Goal: Use online tool/utility: Utilize a website feature to perform a specific function

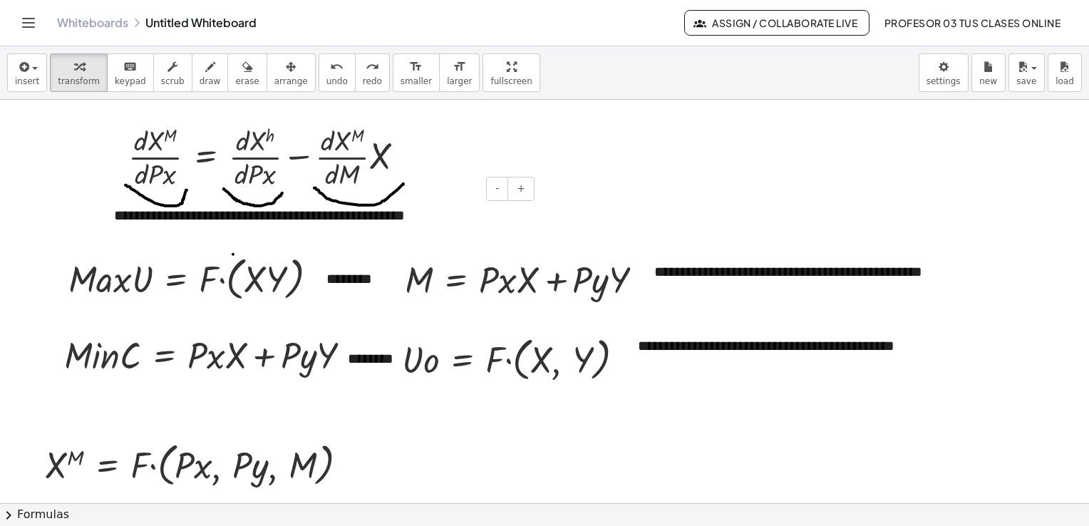
scroll to position [499, 0]
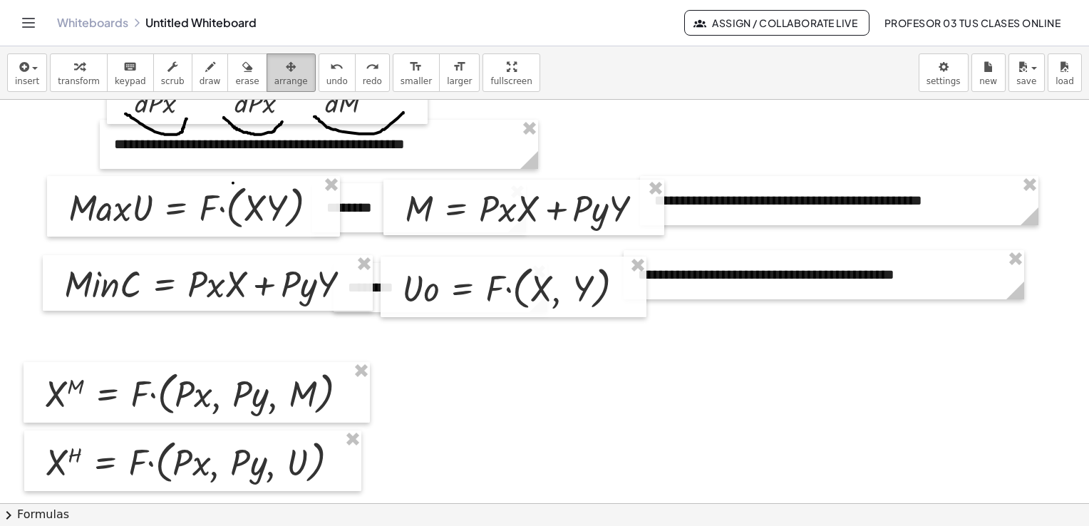
click at [286, 67] on icon "button" at bounding box center [291, 66] width 10 height 17
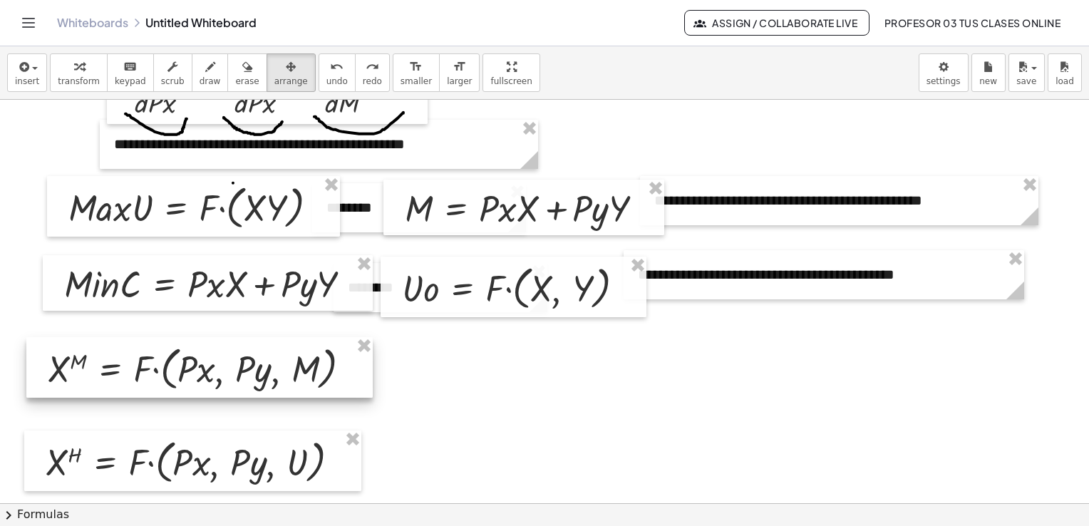
drag, startPoint x: 302, startPoint y: 388, endPoint x: 305, endPoint y: 364, distance: 25.1
click at [305, 364] on div at bounding box center [199, 367] width 346 height 61
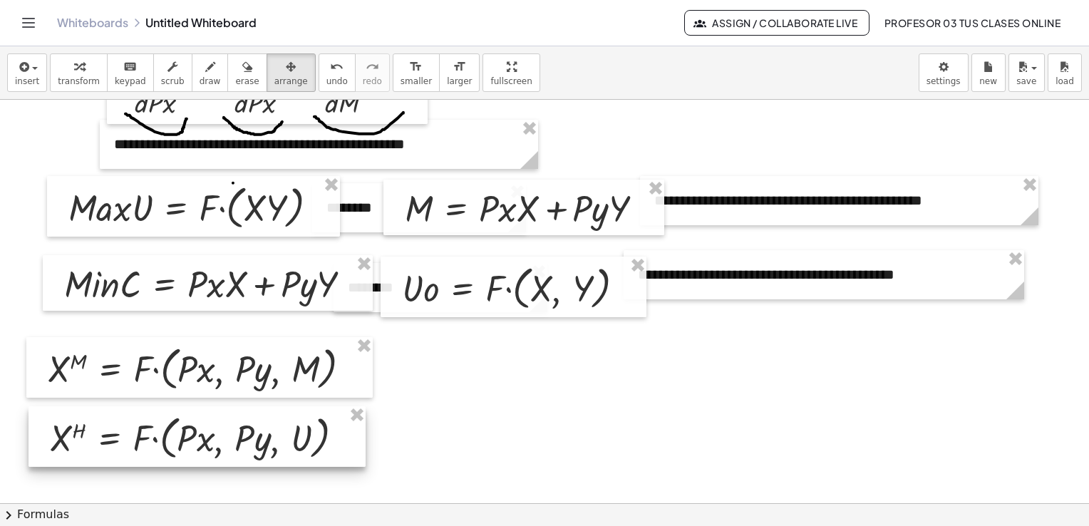
drag, startPoint x: 299, startPoint y: 463, endPoint x: 304, endPoint y: 439, distance: 24.6
click at [304, 439] on div at bounding box center [197, 436] width 337 height 61
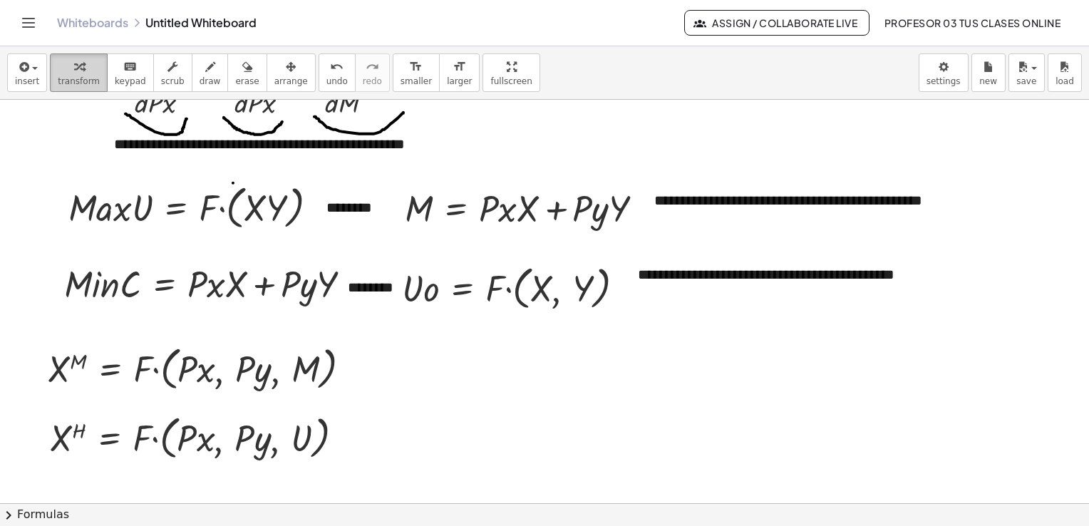
click at [74, 67] on icon "button" at bounding box center [79, 66] width 10 height 17
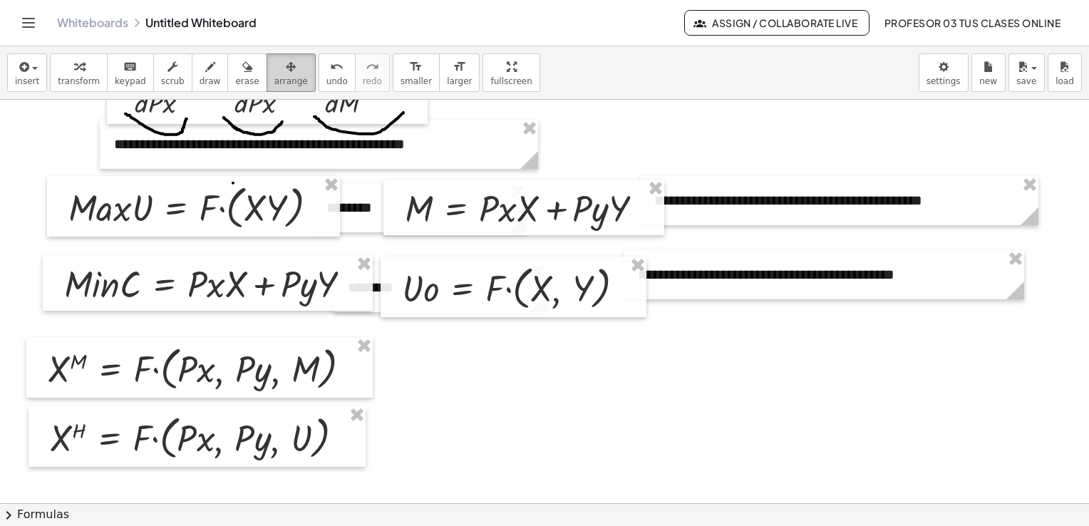
click at [274, 77] on span "arrange" at bounding box center [291, 81] width 34 height 10
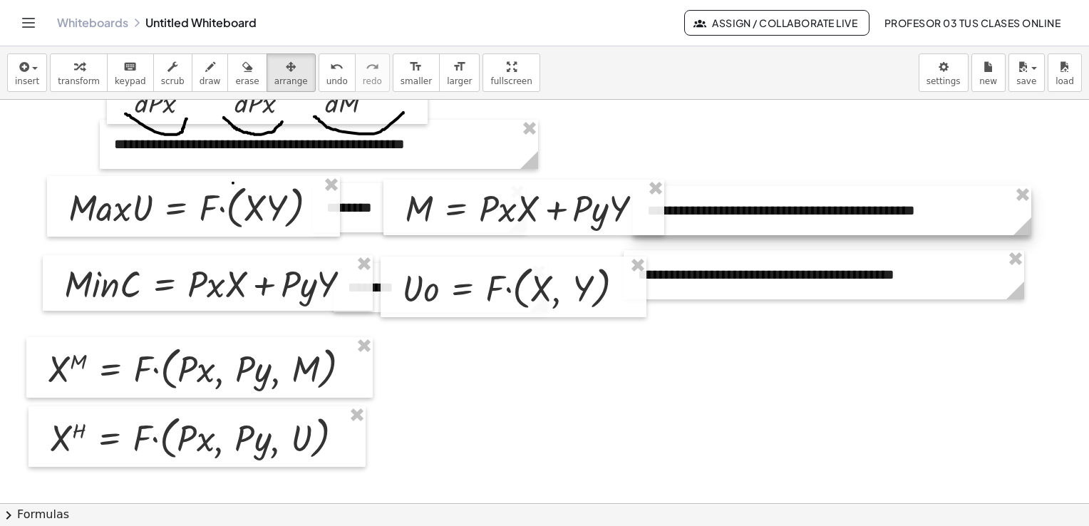
drag, startPoint x: 733, startPoint y: 217, endPoint x: 726, endPoint y: 227, distance: 12.3
click at [726, 227] on div at bounding box center [832, 210] width 398 height 49
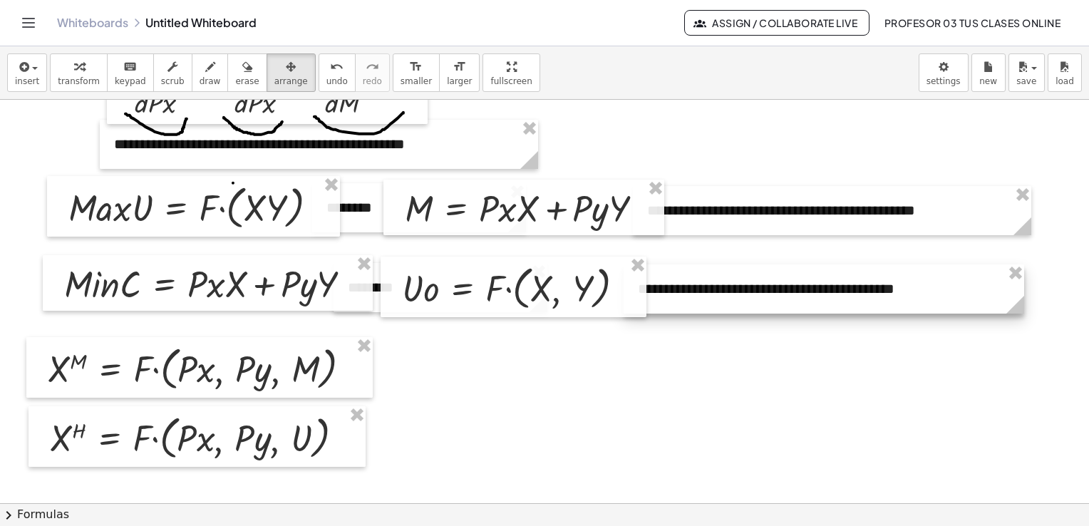
drag, startPoint x: 726, startPoint y: 278, endPoint x: 726, endPoint y: 292, distance: 14.3
click at [726, 292] on div at bounding box center [824, 288] width 401 height 49
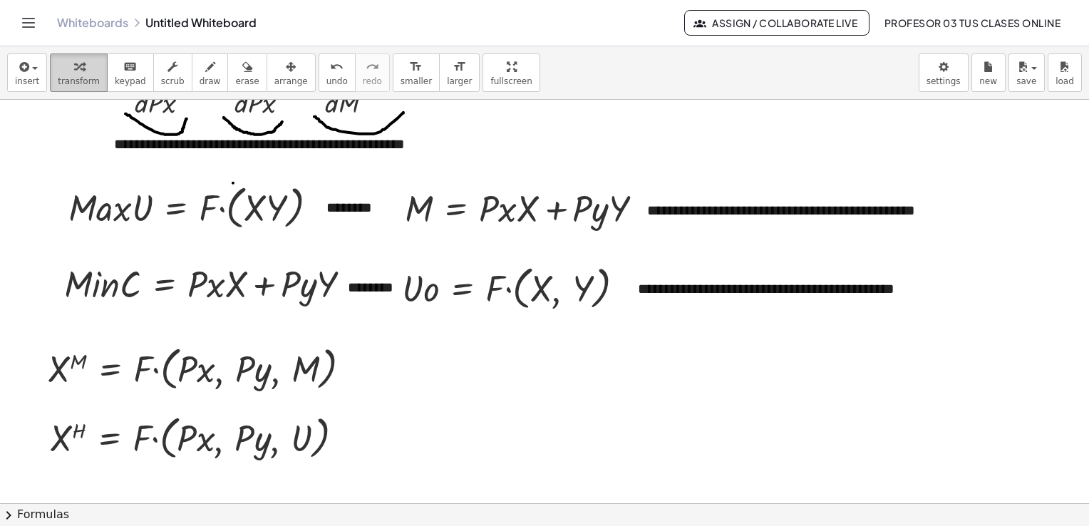
click at [74, 70] on icon "button" at bounding box center [79, 66] width 10 height 17
click at [679, 210] on div "**********" at bounding box center [832, 210] width 398 height 49
click at [863, 207] on div "**********" at bounding box center [832, 210] width 398 height 49
click at [831, 339] on div at bounding box center [544, 207] width 1089 height 1213
click at [356, 283] on div at bounding box center [355, 285] width 16 height 16
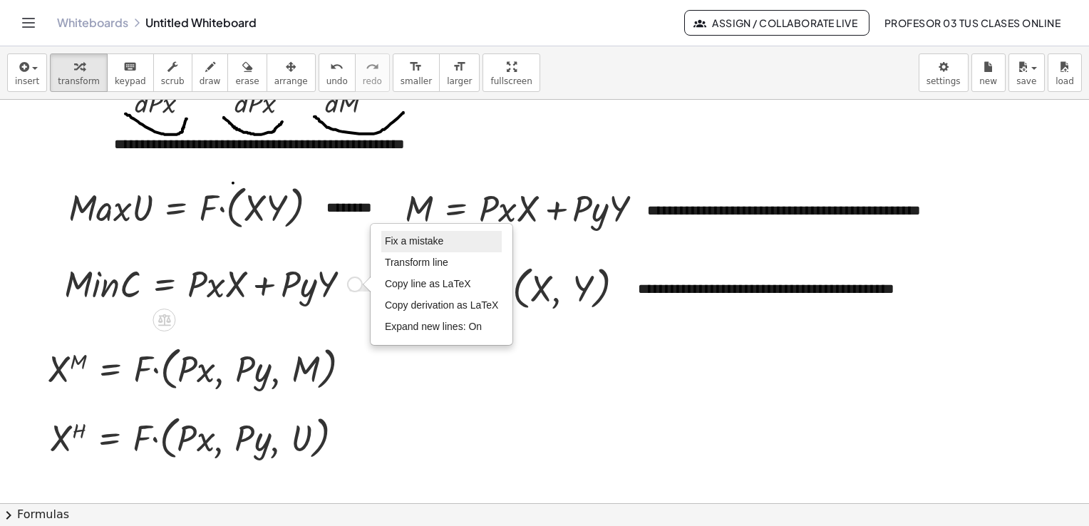
click at [392, 238] on span "Fix a mistake" at bounding box center [414, 240] width 58 height 11
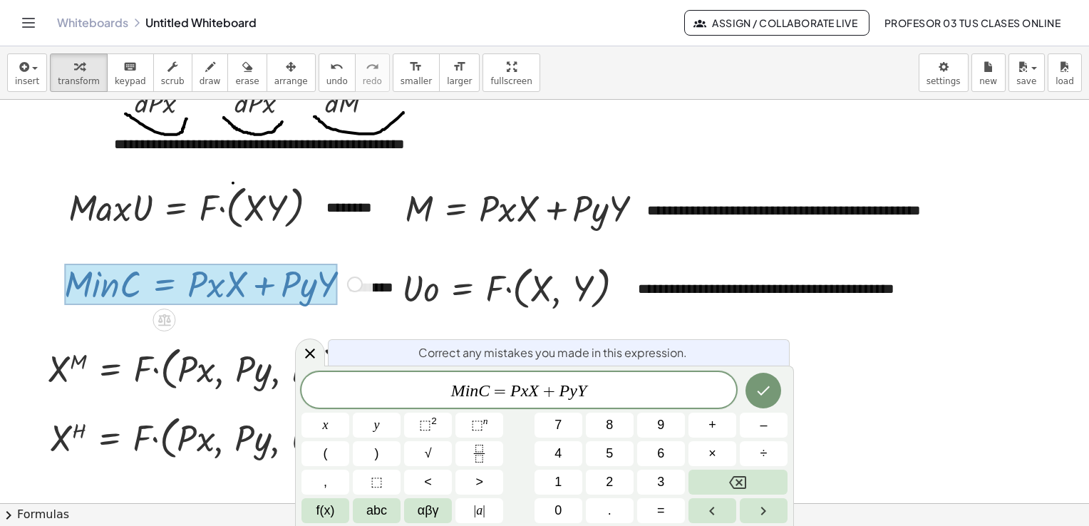
click at [491, 388] on span "=" at bounding box center [500, 391] width 21 height 17
click at [753, 388] on button "Done" at bounding box center [764, 391] width 36 height 36
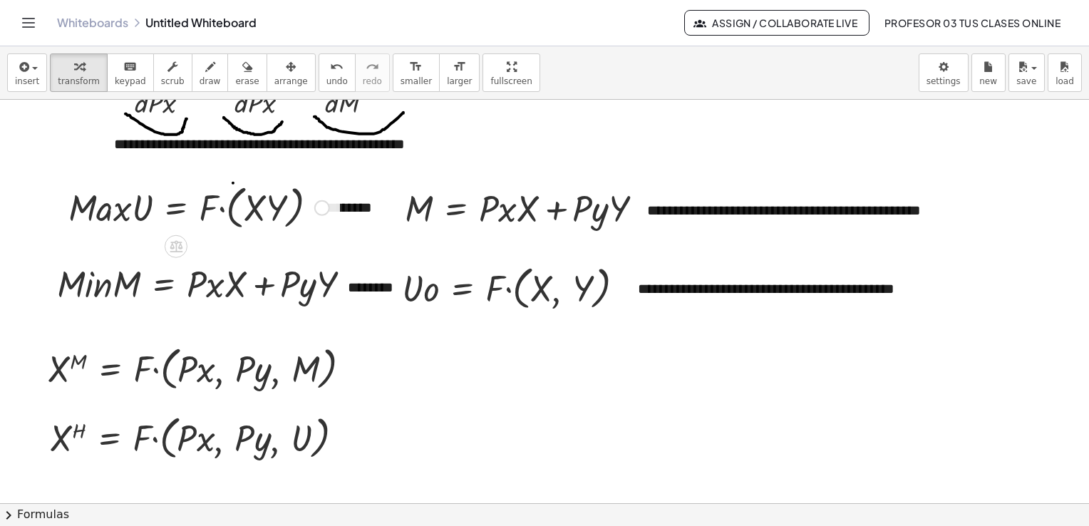
click at [319, 206] on div at bounding box center [322, 208] width 16 height 16
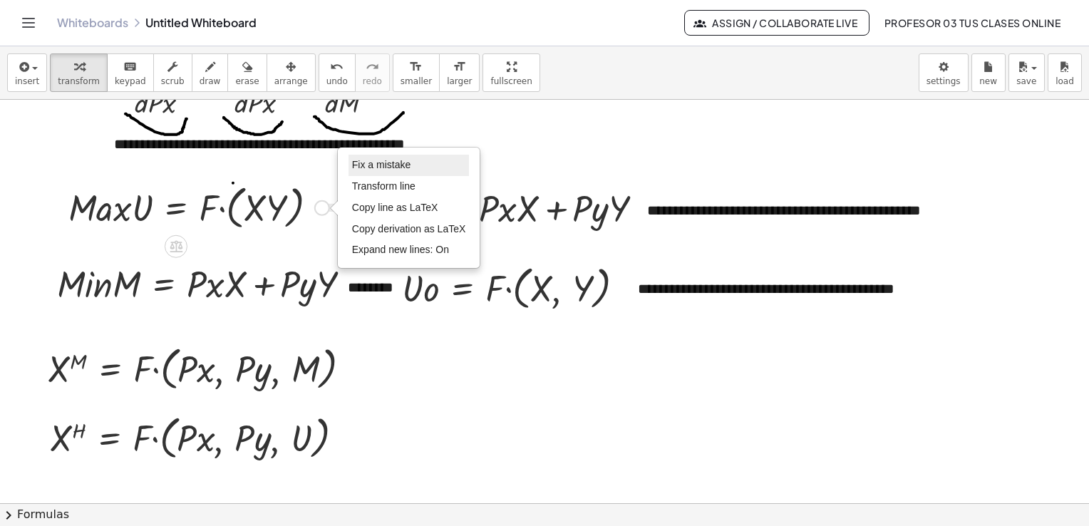
click at [362, 167] on span "Fix a mistake" at bounding box center [381, 164] width 58 height 11
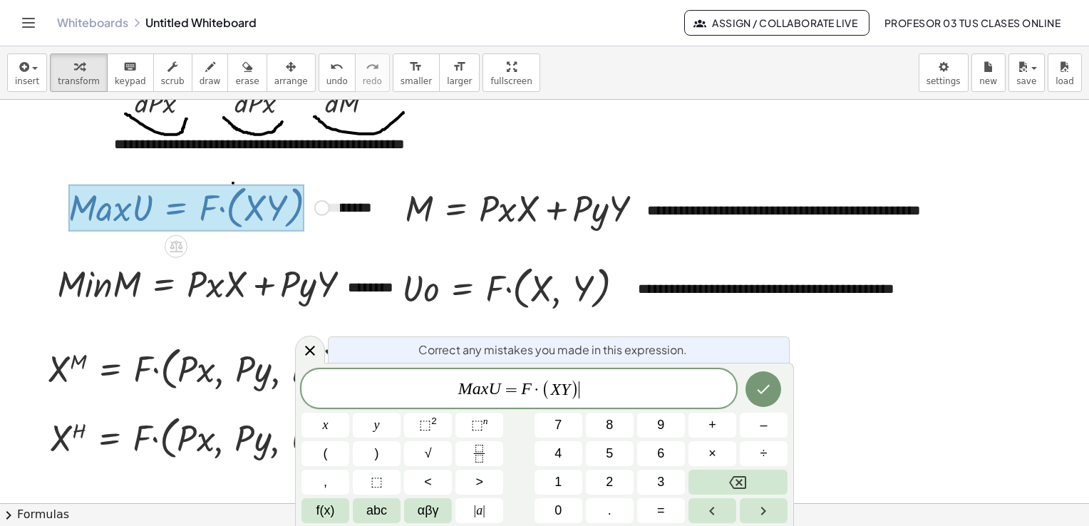
click at [488, 391] on span "M a x U = F · ( X Y ) ​" at bounding box center [519, 390] width 435 height 24
click at [770, 392] on icon "Done" at bounding box center [763, 389] width 17 height 17
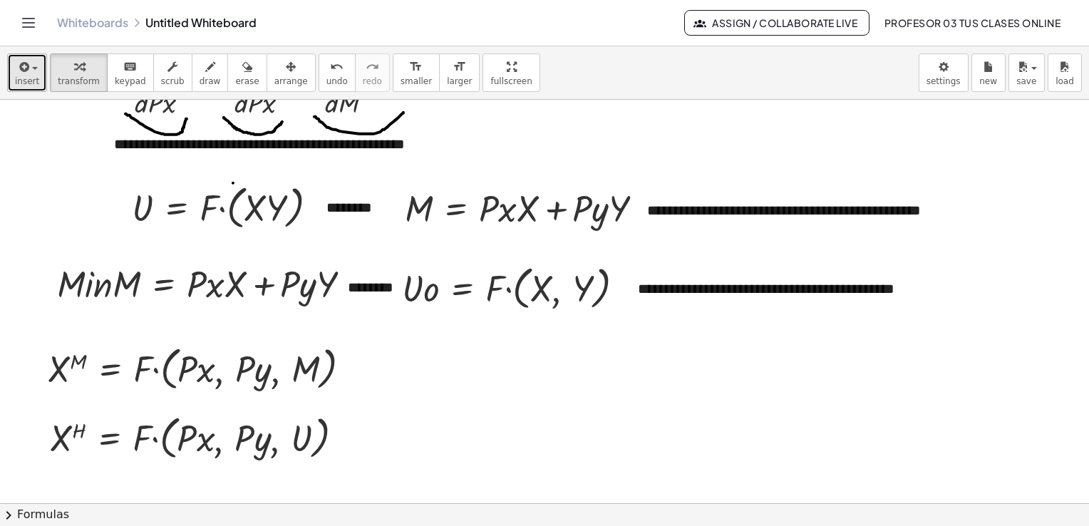
click at [25, 77] on span "insert" at bounding box center [27, 81] width 24 height 10
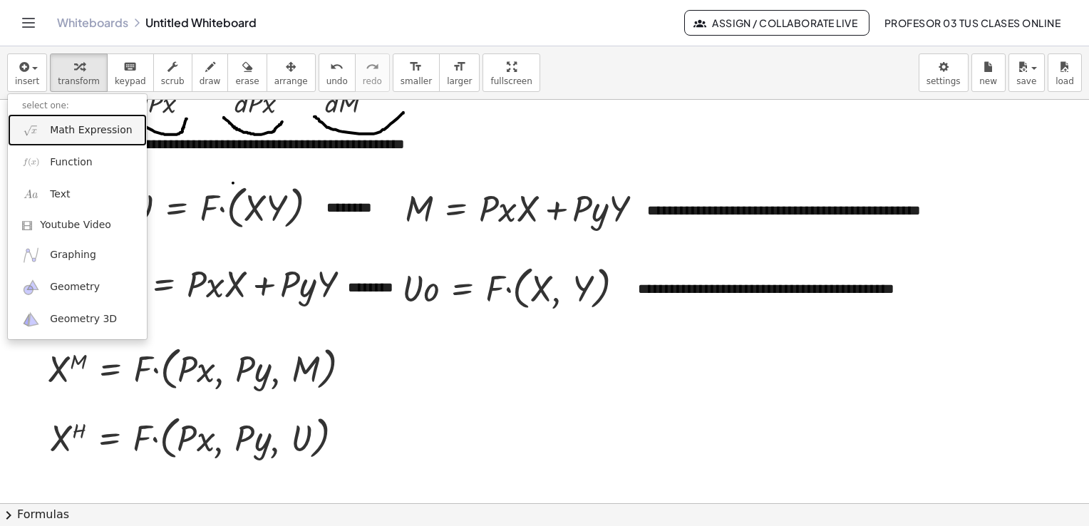
click at [58, 137] on link "Math Expression" at bounding box center [77, 130] width 139 height 32
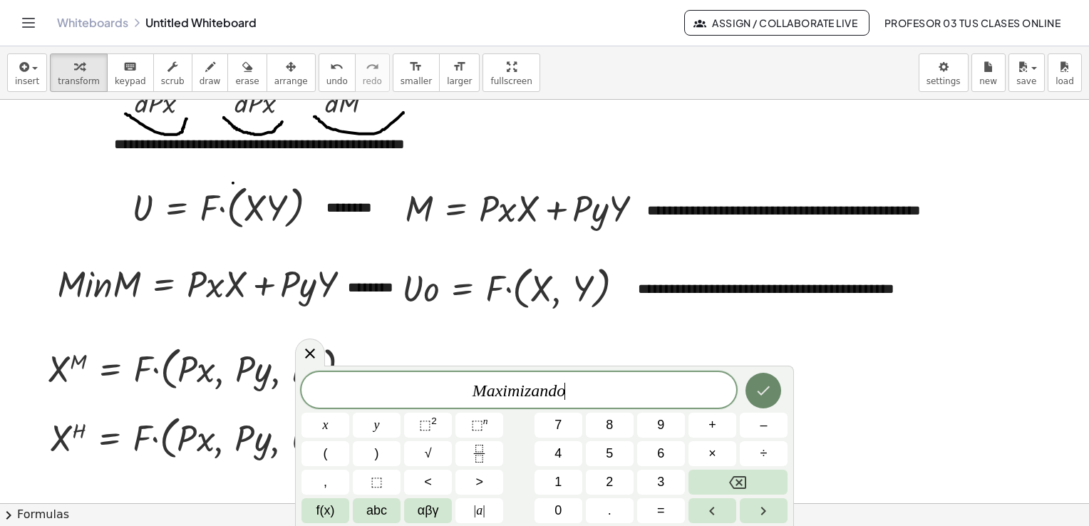
click at [766, 395] on icon "Done" at bounding box center [763, 390] width 17 height 17
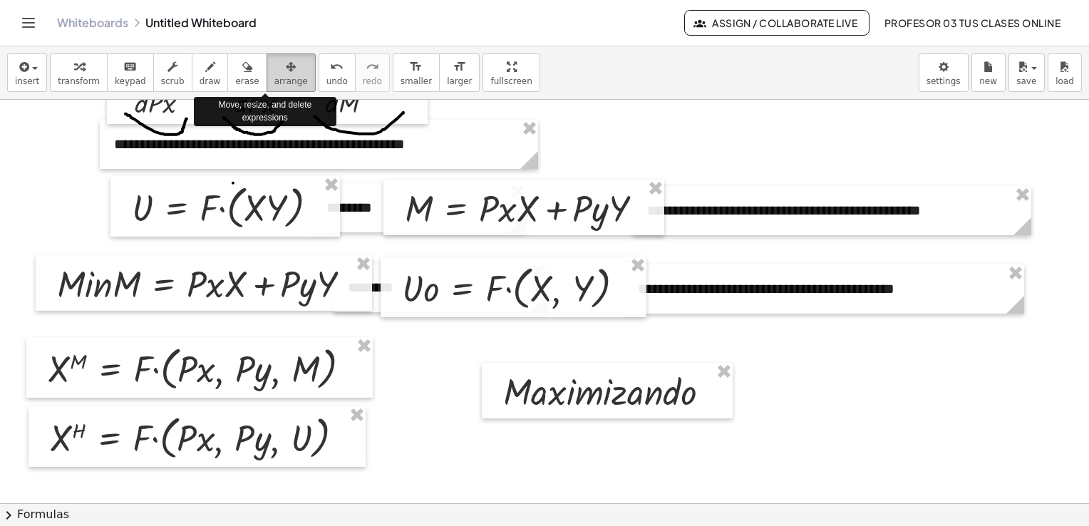
click at [274, 81] on span "arrange" at bounding box center [291, 81] width 34 height 10
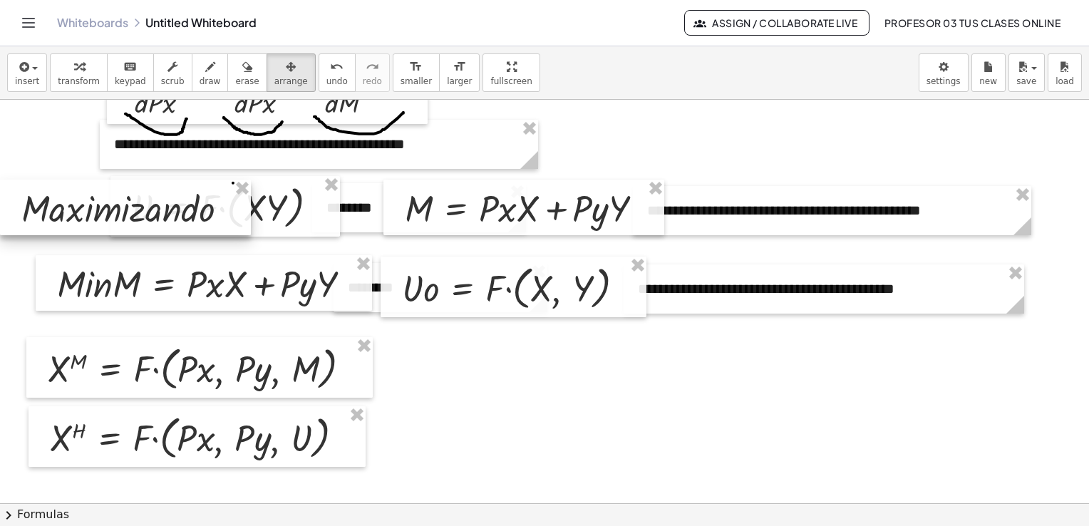
drag, startPoint x: 591, startPoint y: 389, endPoint x: 62, endPoint y: 207, distance: 559.5
click at [62, 207] on div at bounding box center [125, 208] width 251 height 56
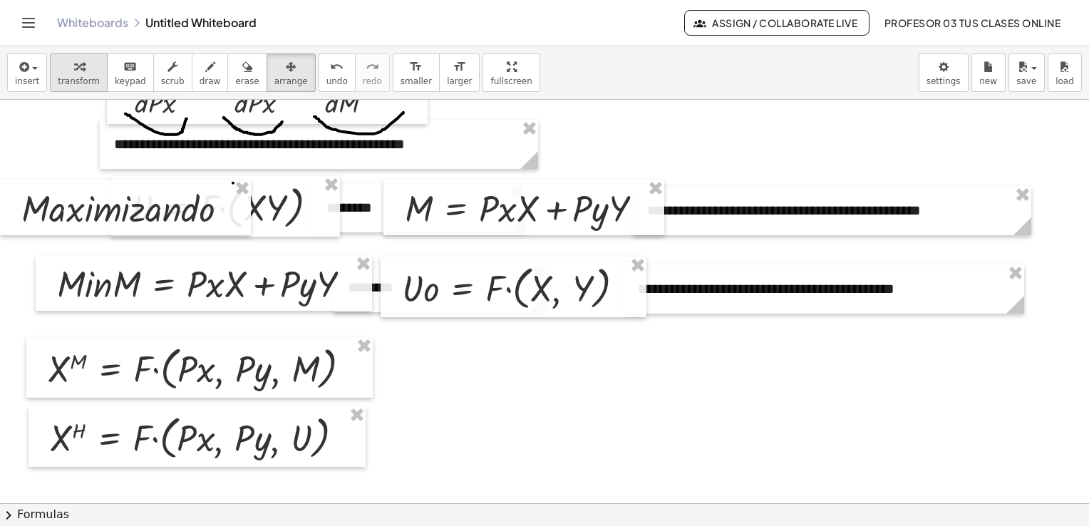
click at [74, 62] on icon "button" at bounding box center [79, 66] width 10 height 17
drag, startPoint x: 270, startPoint y: 78, endPoint x: 208, endPoint y: 140, distance: 87.7
click at [274, 78] on span "arrange" at bounding box center [291, 81] width 34 height 10
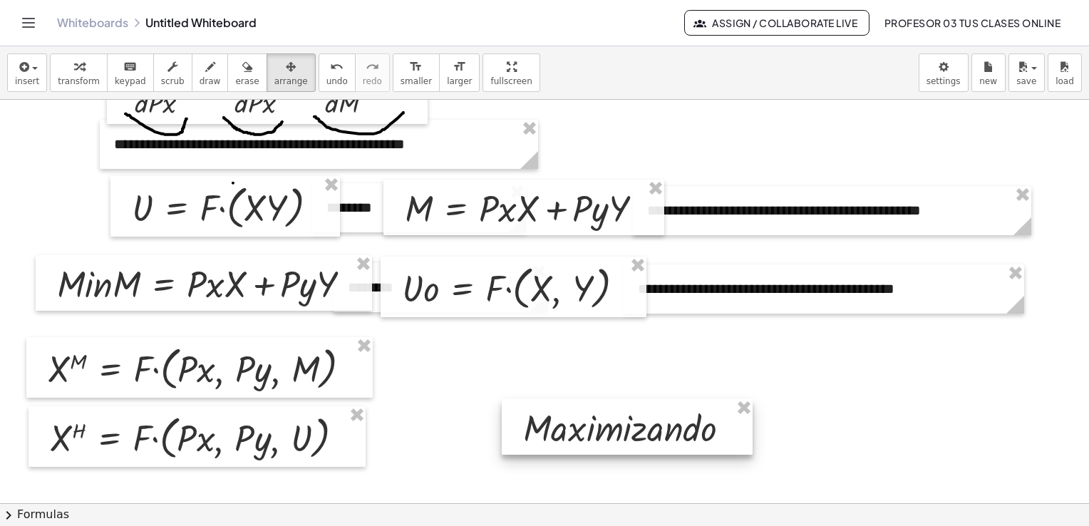
drag, startPoint x: 145, startPoint y: 203, endPoint x: 647, endPoint y: 422, distance: 547.4
click at [647, 422] on div at bounding box center [627, 427] width 251 height 56
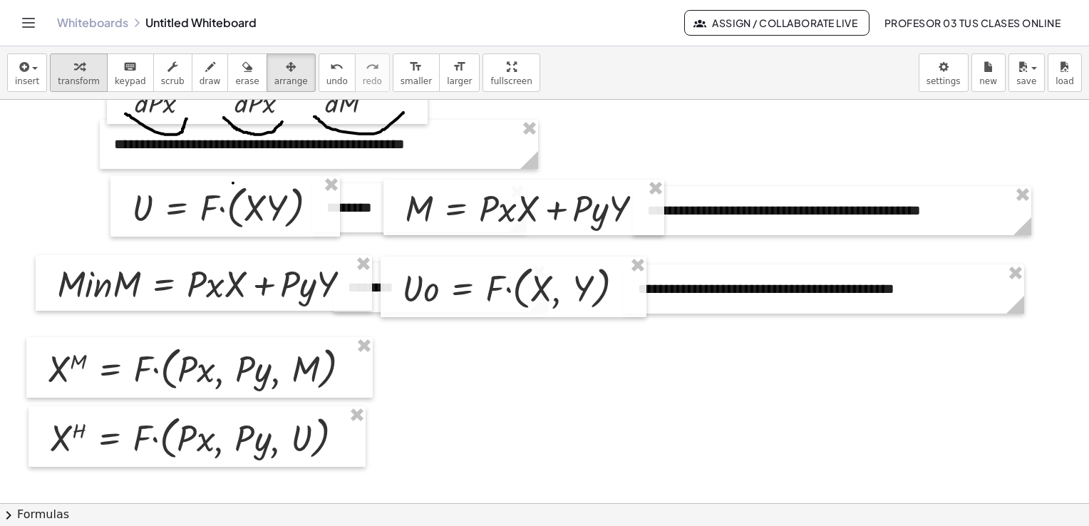
click at [63, 76] on span "transform" at bounding box center [79, 81] width 42 height 10
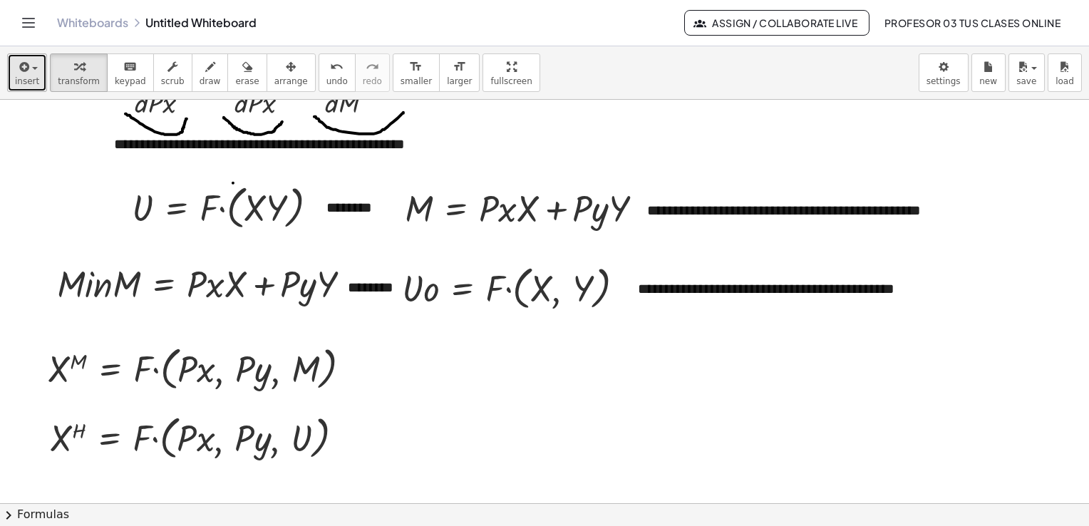
click at [32, 68] on span "button" at bounding box center [35, 68] width 6 height 3
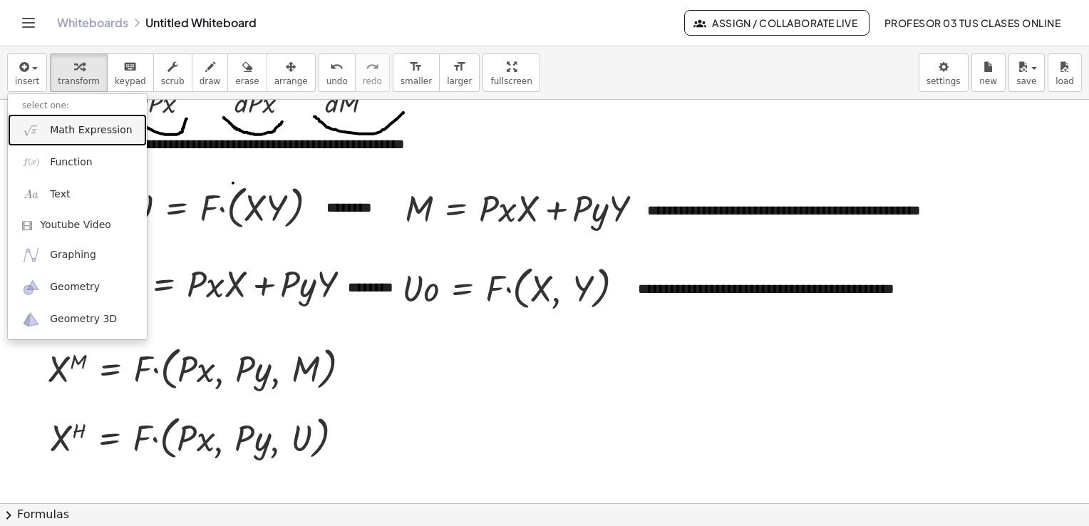
click at [56, 133] on span "Math Expression" at bounding box center [91, 130] width 82 height 14
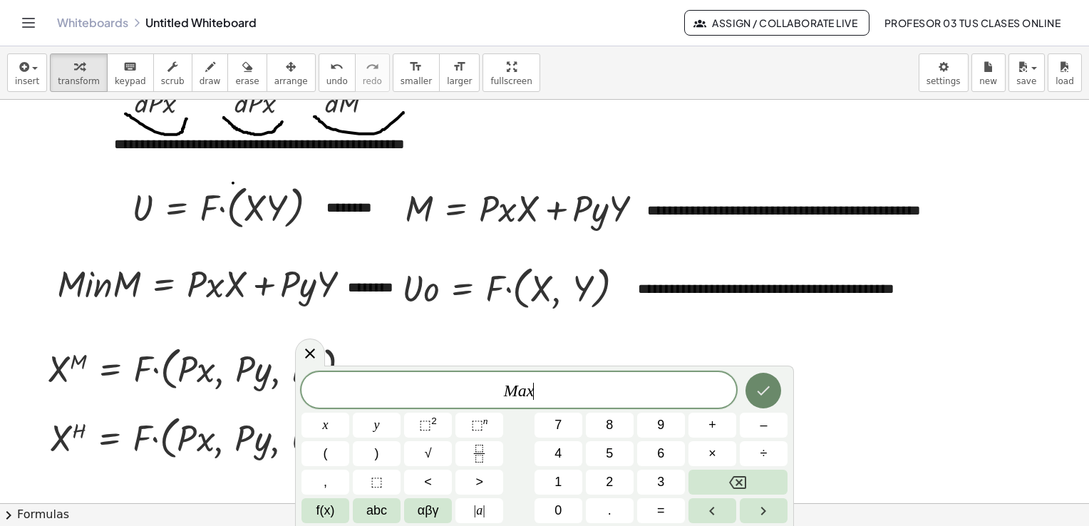
click at [775, 392] on button "Done" at bounding box center [764, 391] width 36 height 36
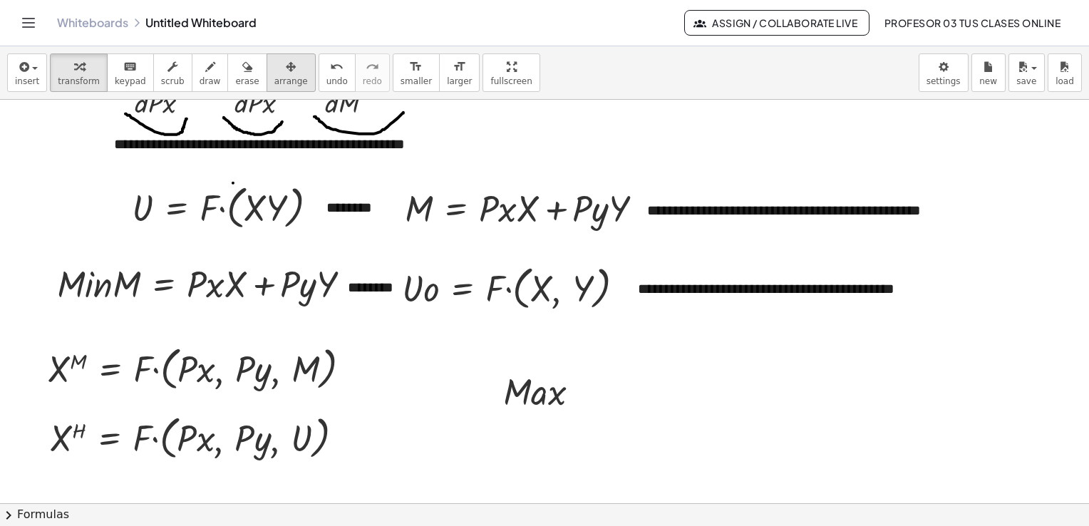
click at [274, 80] on span "arrange" at bounding box center [291, 81] width 34 height 10
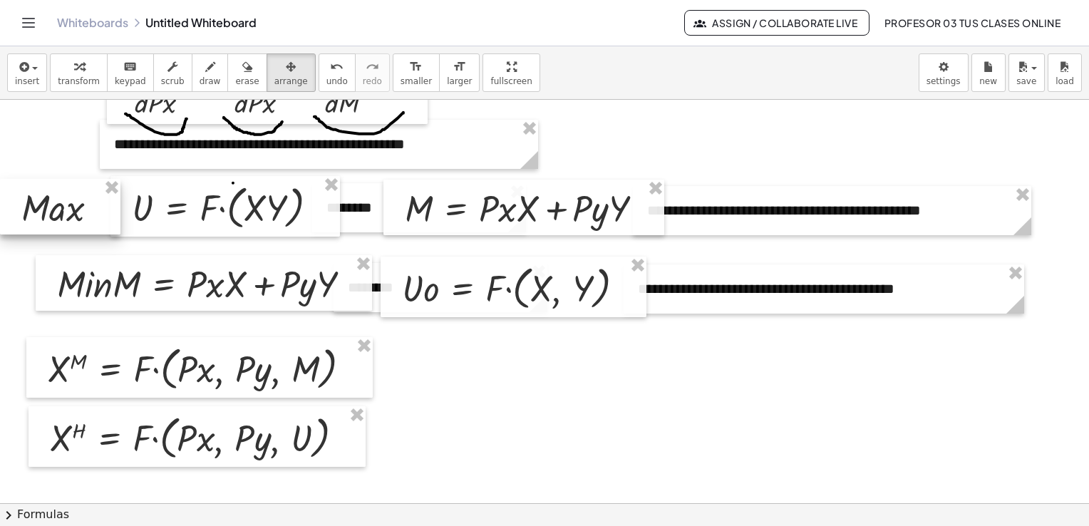
drag, startPoint x: 517, startPoint y: 401, endPoint x: 20, endPoint y: 217, distance: 530.2
click at [20, 217] on div at bounding box center [60, 207] width 120 height 56
drag, startPoint x: 46, startPoint y: 215, endPoint x: 68, endPoint y: 217, distance: 22.9
click at [68, 217] on div at bounding box center [83, 208] width 120 height 56
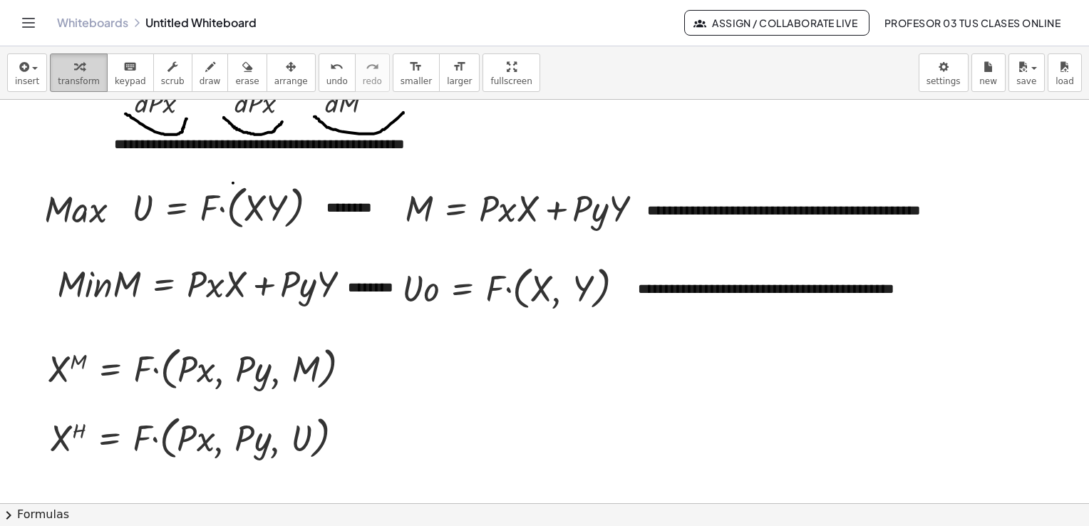
click at [75, 68] on icon "button" at bounding box center [79, 66] width 10 height 17
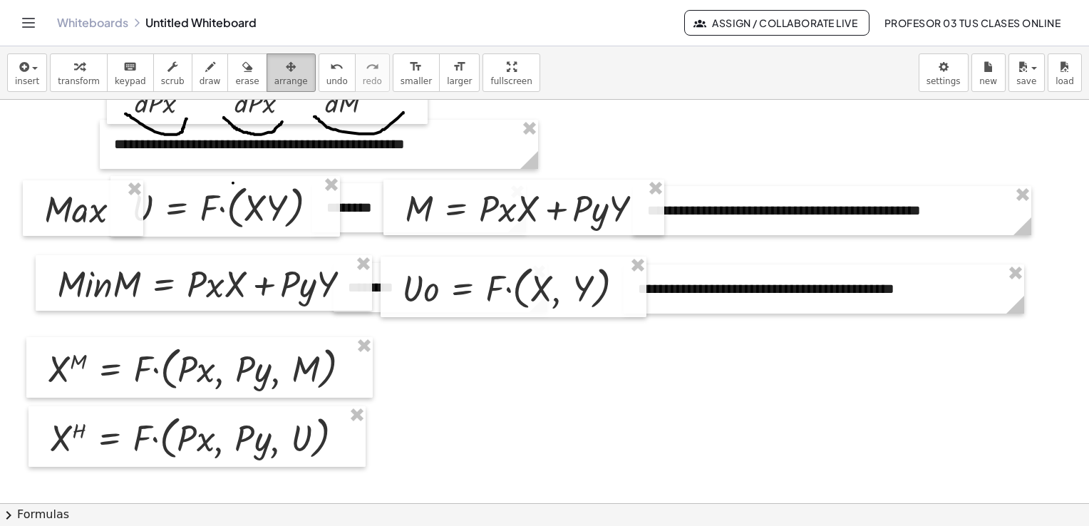
click at [286, 67] on icon "button" at bounding box center [291, 66] width 10 height 17
click at [88, 213] on div at bounding box center [88, 209] width 120 height 56
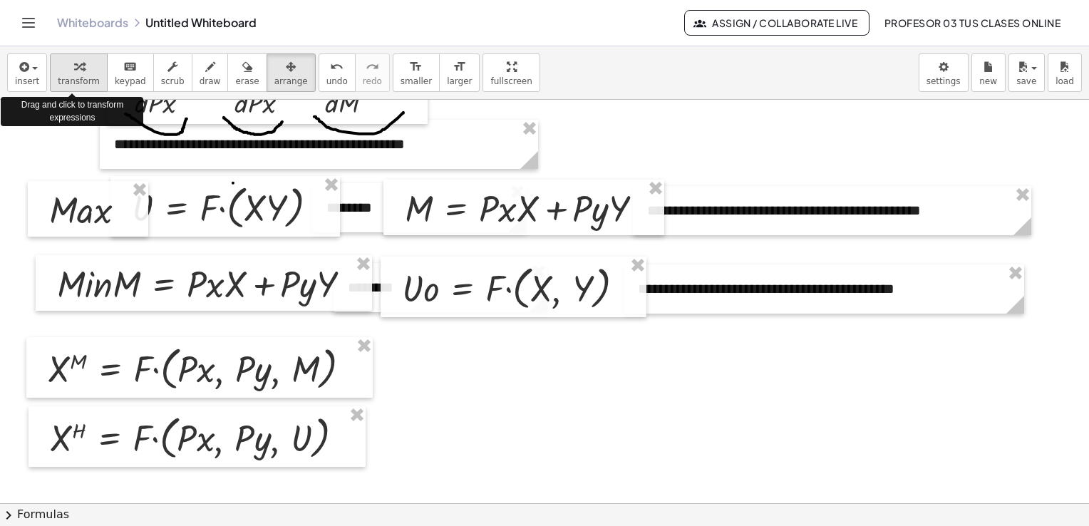
click at [68, 78] on span "transform" at bounding box center [79, 81] width 42 height 10
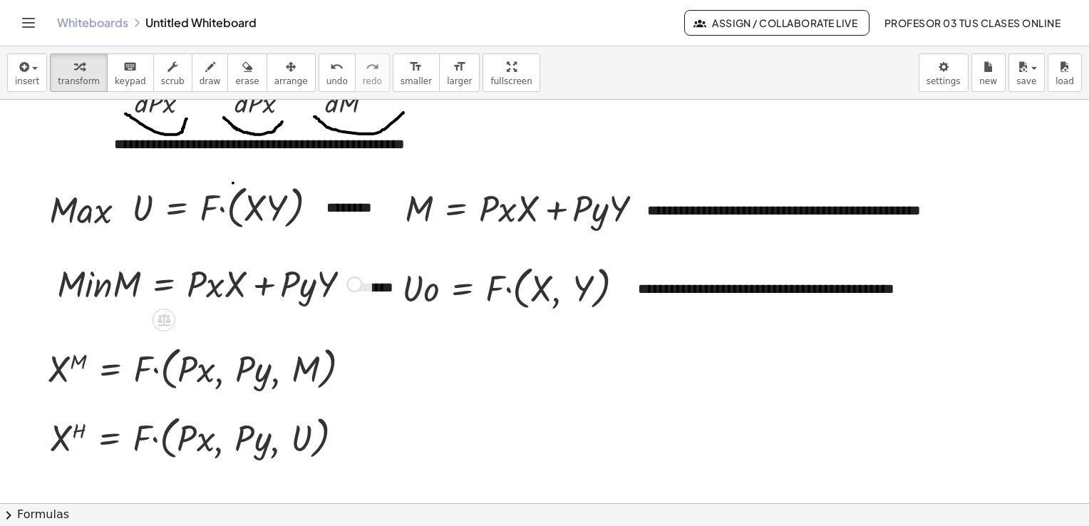
click at [356, 282] on div "Fix a mistake Transform line Copy line as LaTeX Copy derivation as LaTeX Expand…" at bounding box center [354, 285] width 16 height 16
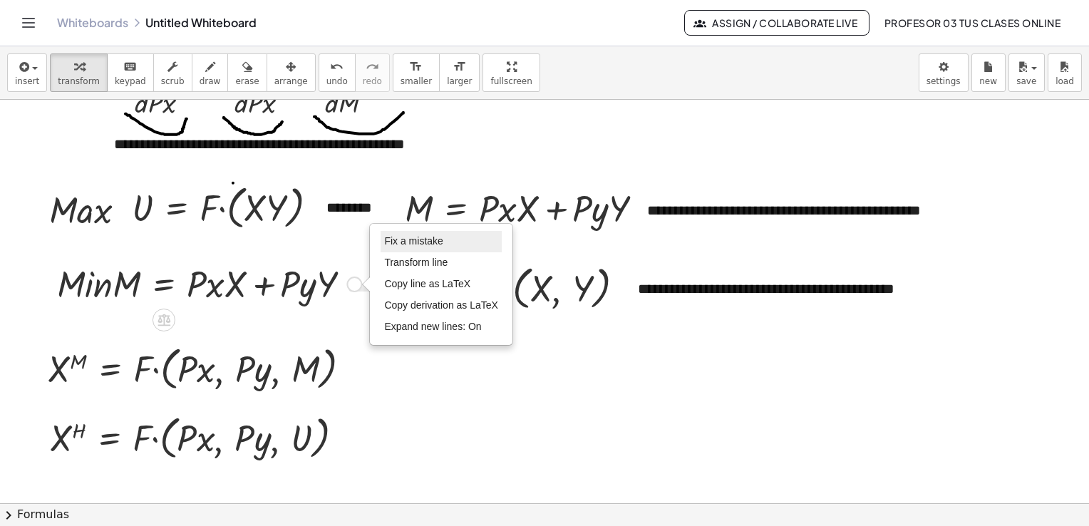
click at [394, 247] on li "Fix a mistake" at bounding box center [441, 241] width 121 height 21
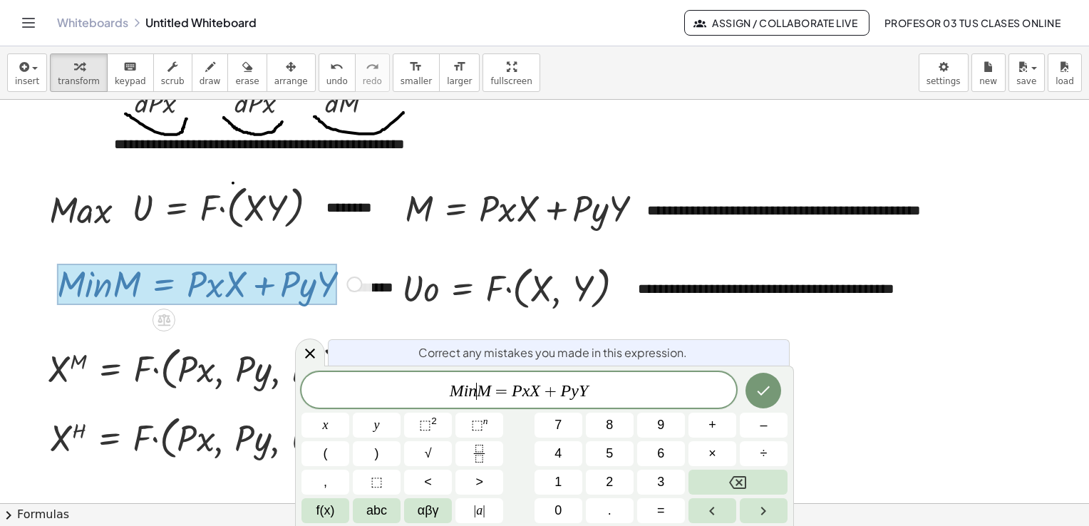
click at [479, 393] on var "M" at bounding box center [484, 390] width 14 height 19
click at [772, 396] on icon "Done" at bounding box center [763, 390] width 17 height 17
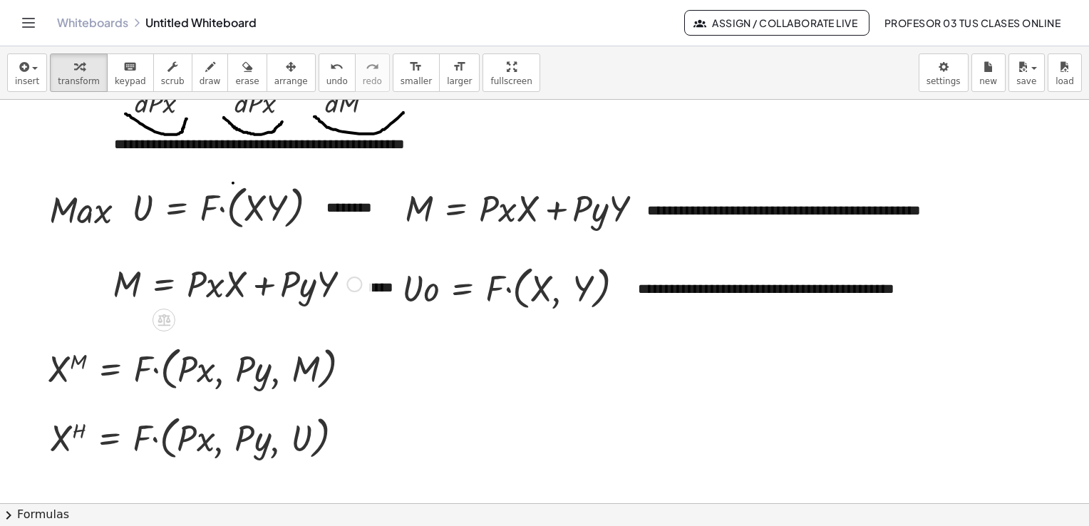
click at [354, 285] on div "Fix a mistake Transform line Copy line as LaTeX Copy derivation as LaTeX Expand…" at bounding box center [354, 285] width 16 height 16
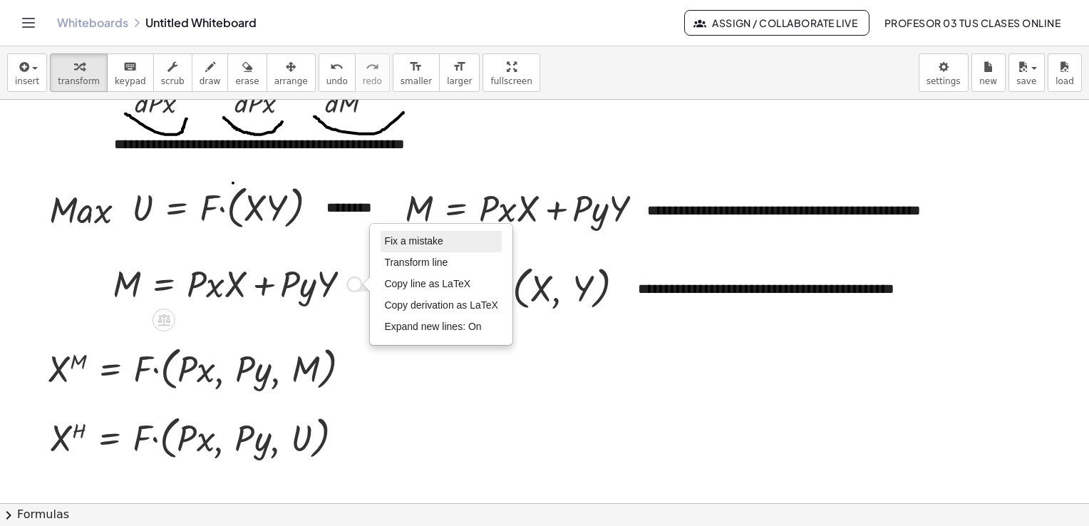
click at [400, 246] on span "Fix a mistake" at bounding box center [413, 240] width 58 height 11
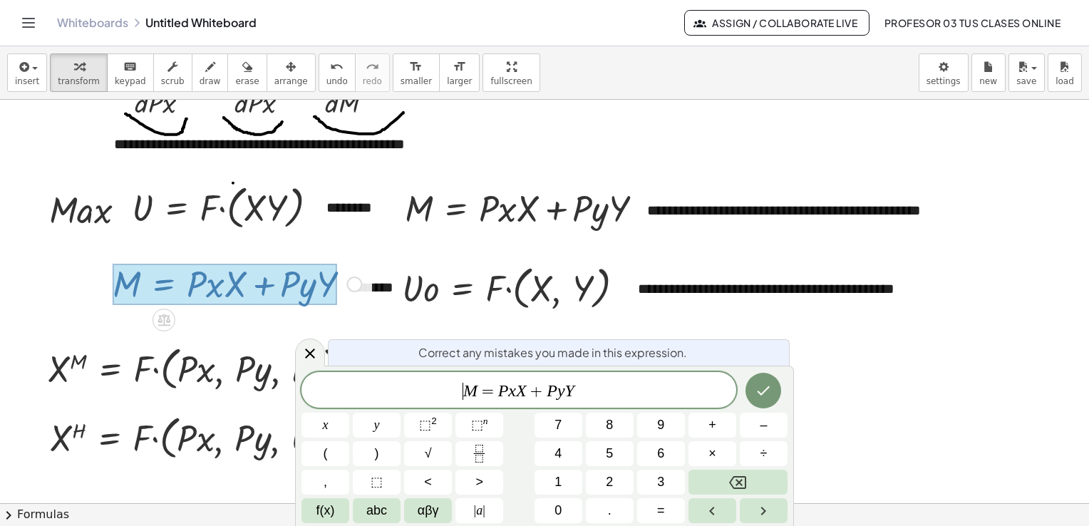
click at [440, 391] on span "​ M = P x X + P y Y" at bounding box center [519, 391] width 435 height 20
click at [759, 396] on icon "Done" at bounding box center [763, 390] width 17 height 17
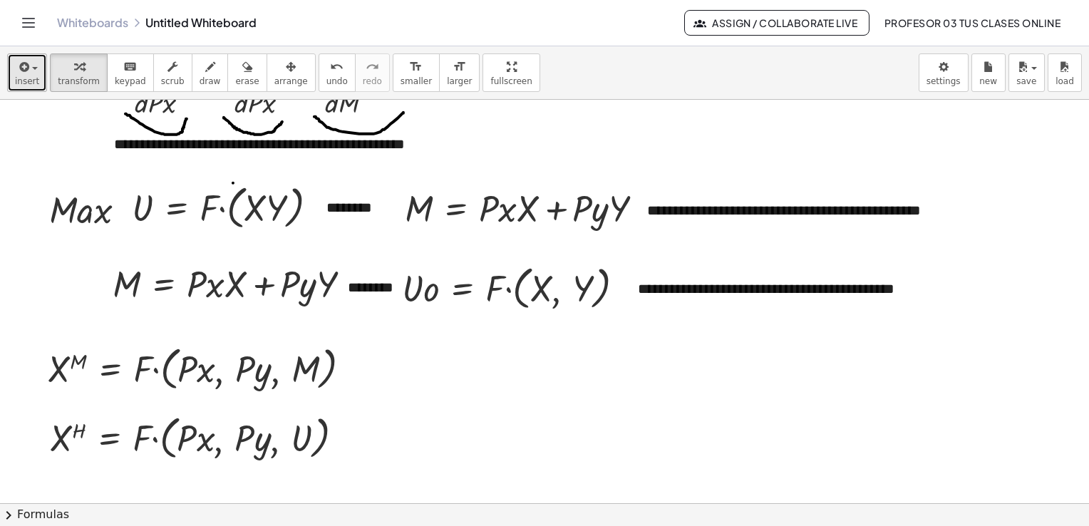
click at [22, 68] on icon "button" at bounding box center [22, 66] width 13 height 17
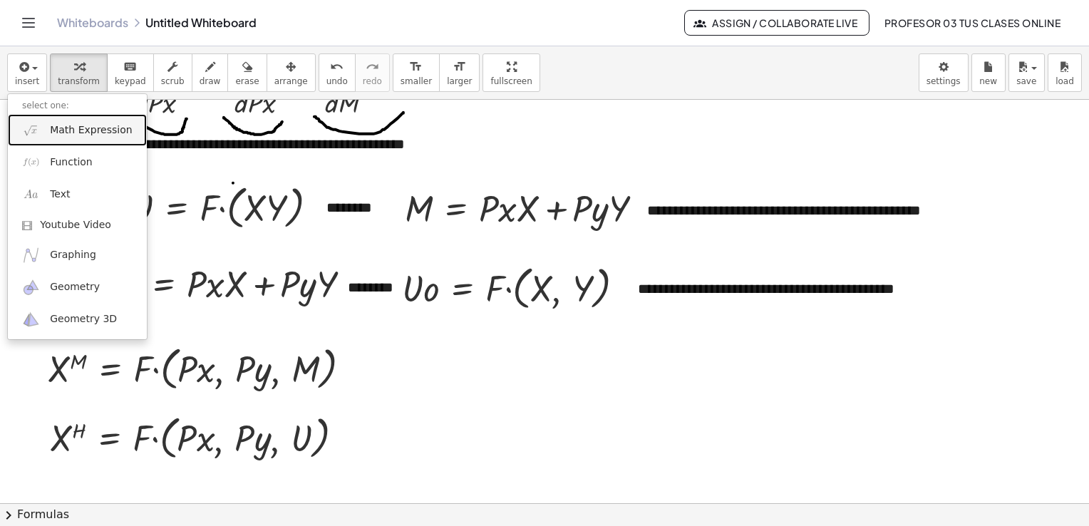
click at [63, 127] on span "Math Expression" at bounding box center [91, 130] width 82 height 14
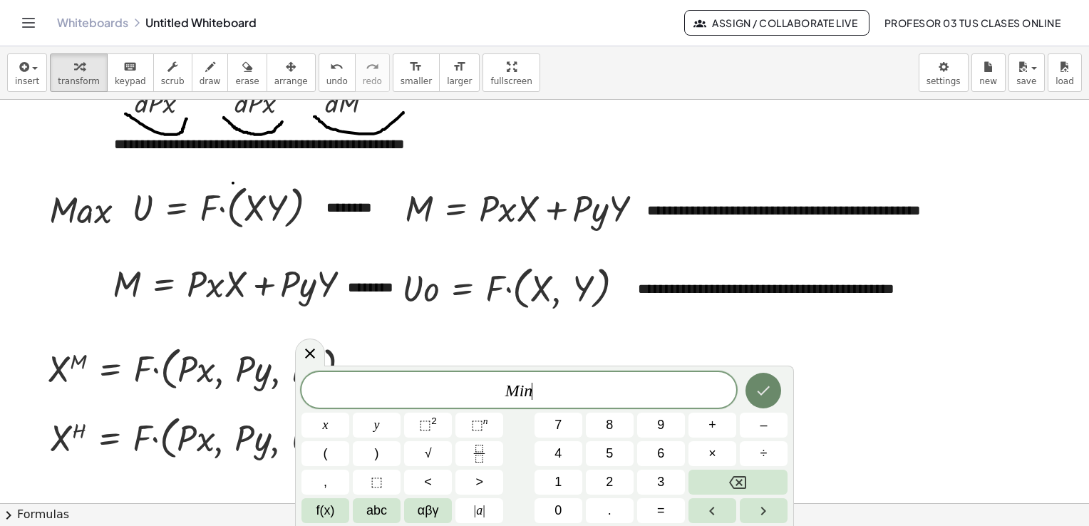
click at [770, 384] on icon "Done" at bounding box center [763, 390] width 17 height 17
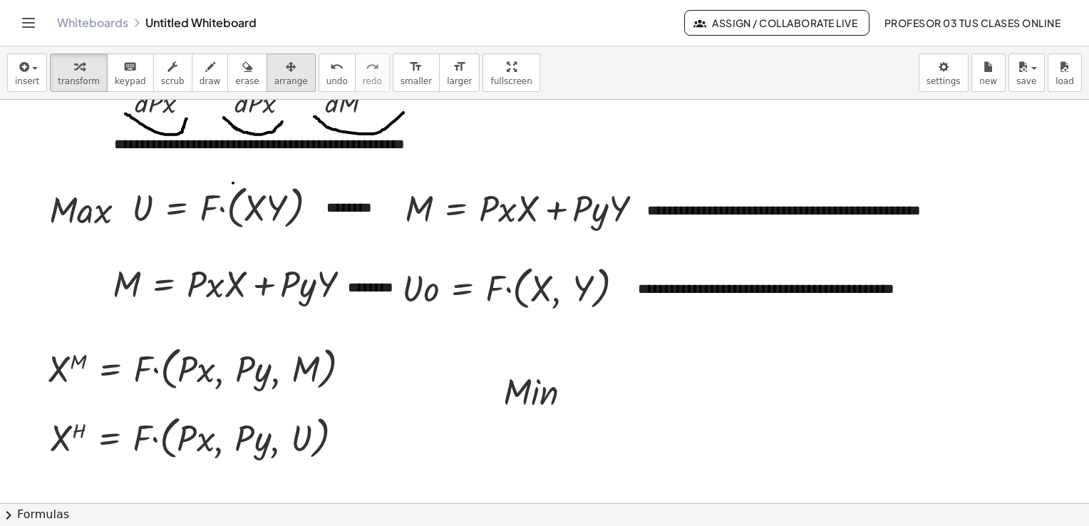
click at [286, 73] on icon "button" at bounding box center [291, 66] width 10 height 17
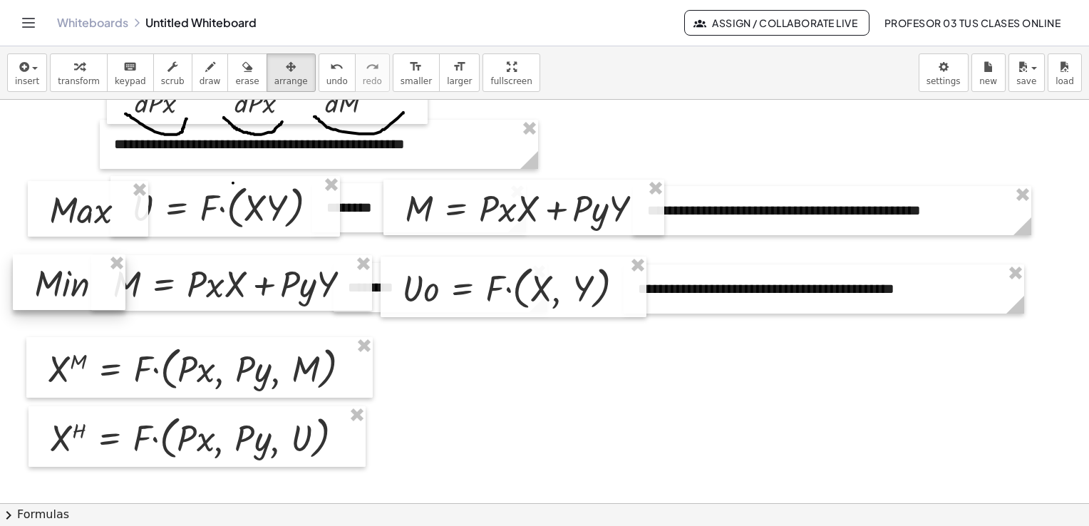
drag, startPoint x: 558, startPoint y: 386, endPoint x: 89, endPoint y: 278, distance: 481.4
click at [89, 278] on div at bounding box center [69, 282] width 113 height 56
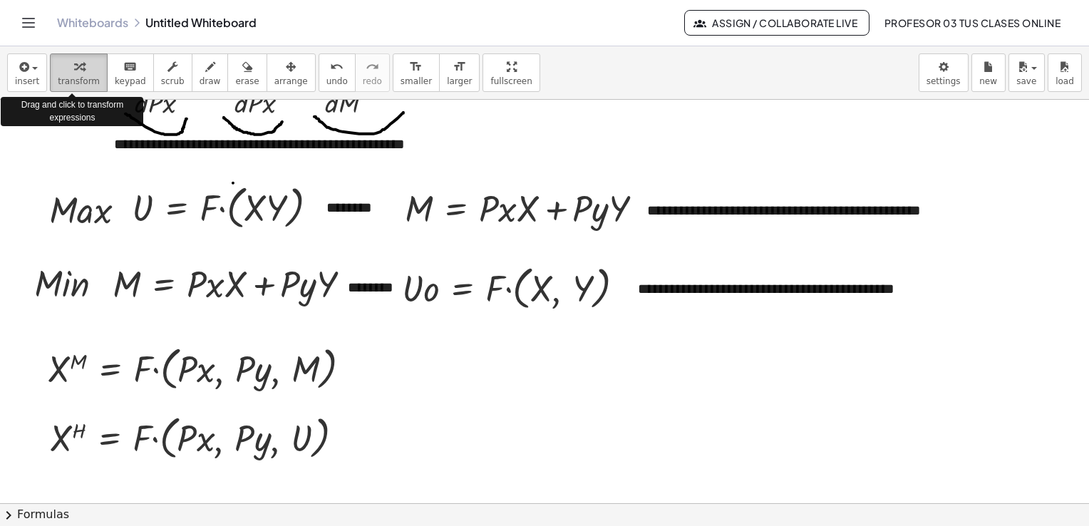
click at [76, 68] on icon "button" at bounding box center [79, 66] width 10 height 17
click at [31, 81] on span "insert" at bounding box center [27, 81] width 24 height 10
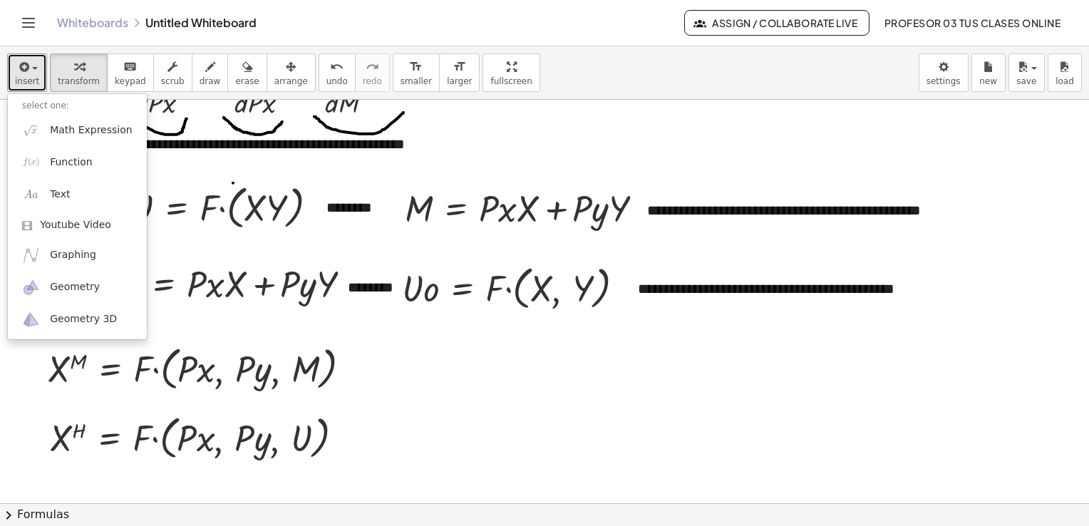
click at [513, 401] on div at bounding box center [544, 207] width 1089 height 1213
